Goal: Use online tool/utility: Utilize a website feature to perform a specific function

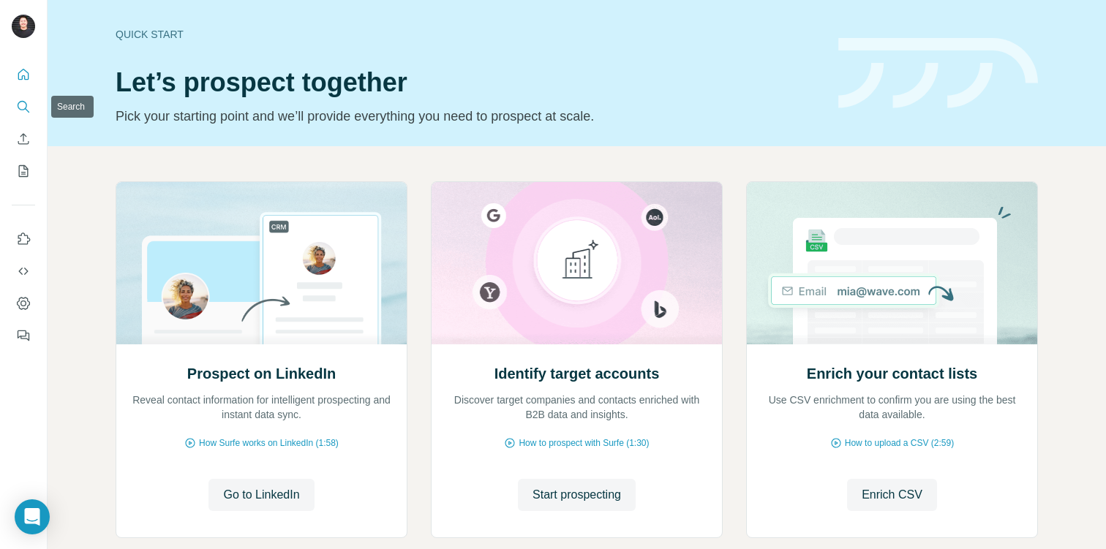
click at [21, 102] on icon "Search" at bounding box center [23, 107] width 15 height 15
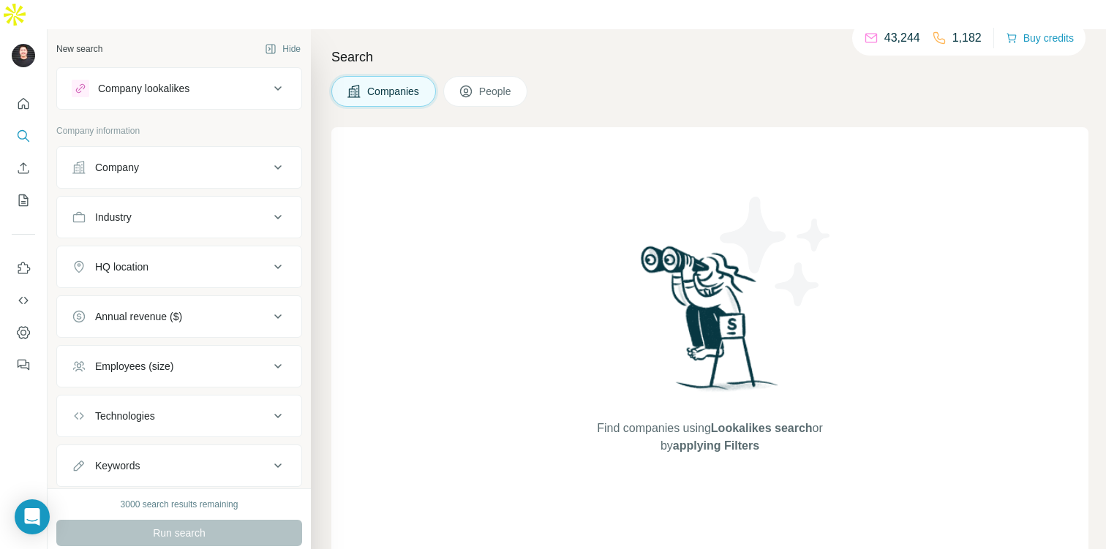
click at [206, 160] on div "Company" at bounding box center [171, 167] width 198 height 15
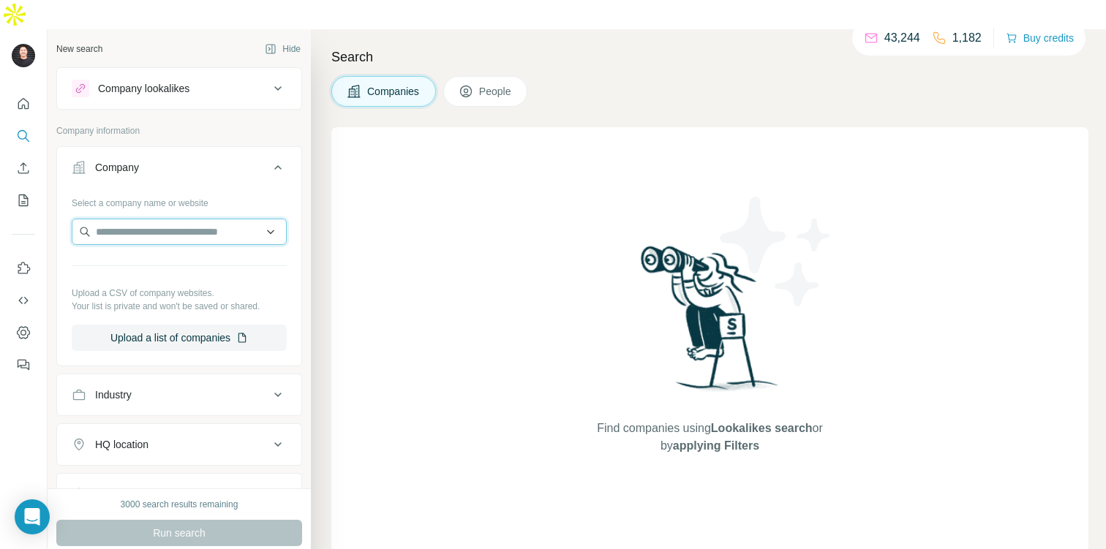
click at [202, 219] on input "text" at bounding box center [179, 232] width 215 height 26
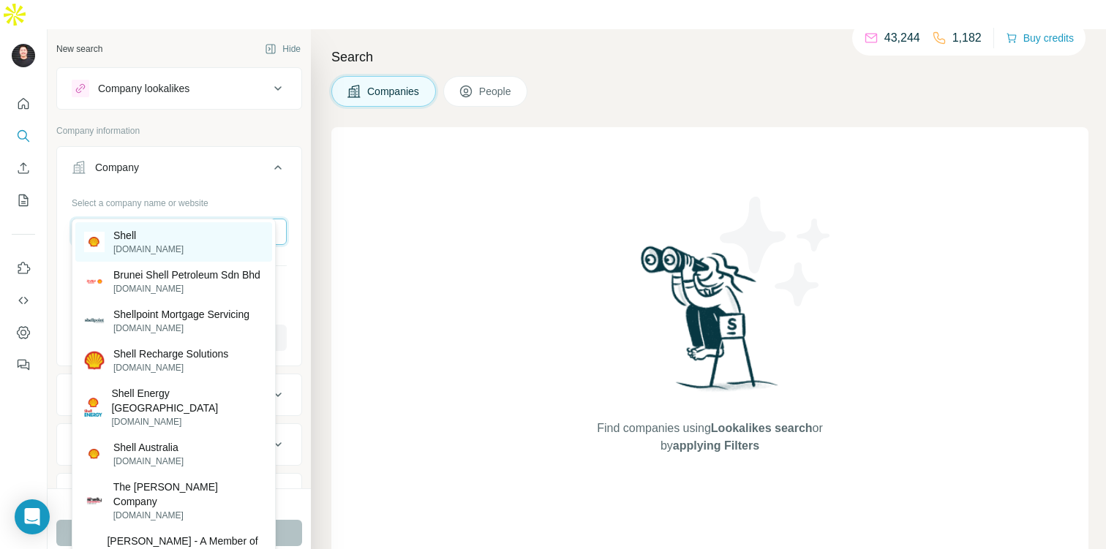
type input "*****"
click at [182, 236] on div "Shell [DOMAIN_NAME]" at bounding box center [173, 242] width 197 height 40
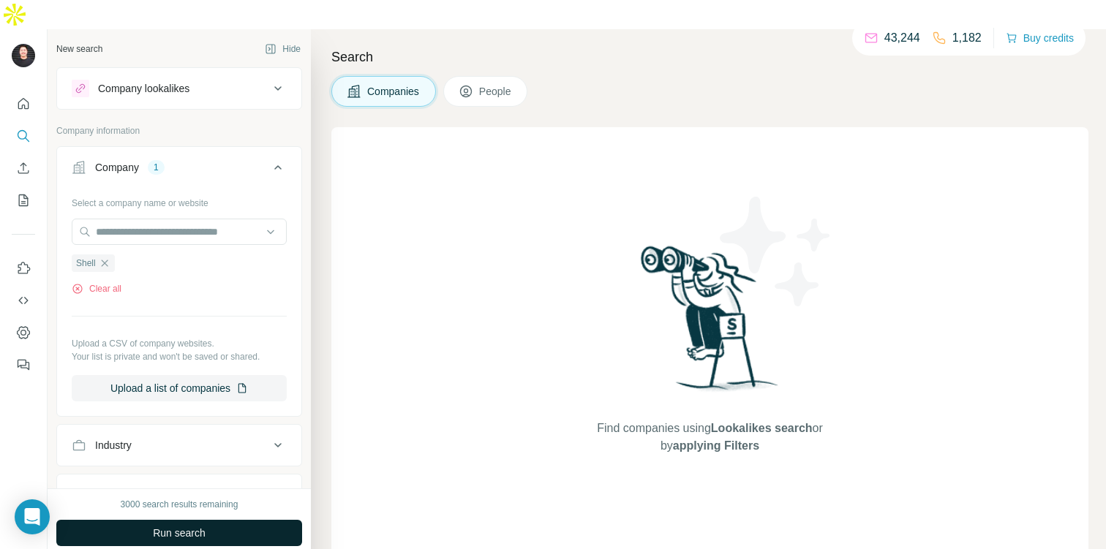
click at [187, 526] on span "Run search" at bounding box center [179, 533] width 53 height 15
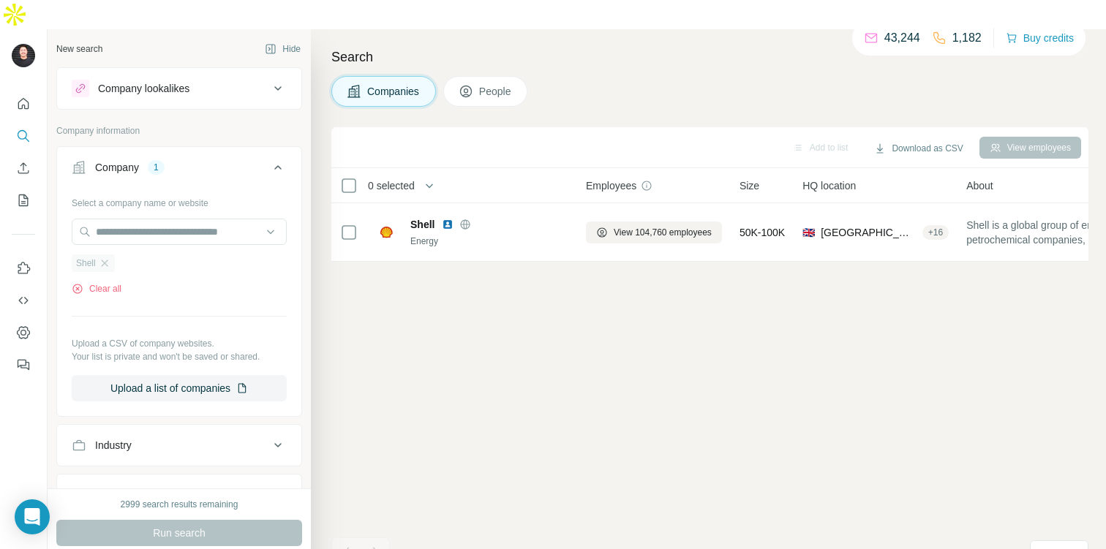
click at [110, 255] on div "Shell" at bounding box center [93, 264] width 43 height 18
click at [98, 282] on button "Clear all" at bounding box center [97, 288] width 50 height 13
